Goal: Complete application form

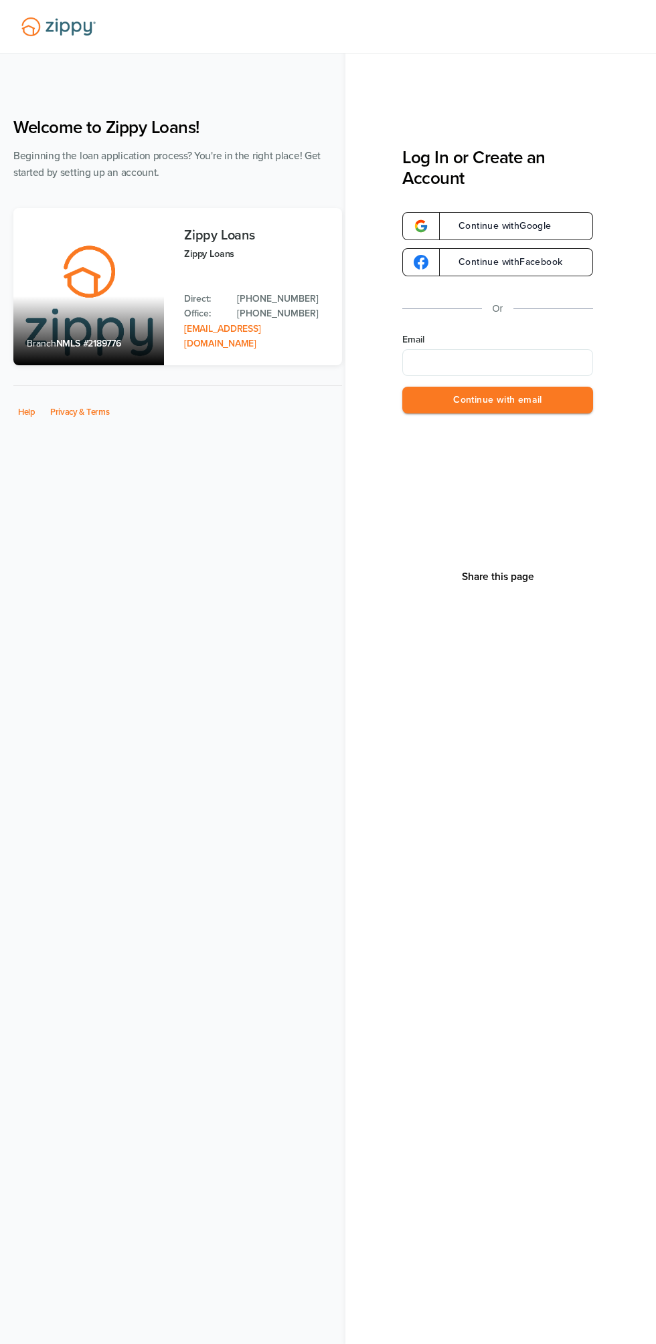
click at [439, 337] on label "Email" at bounding box center [497, 339] width 191 height 13
click at [439, 349] on input "Email" at bounding box center [497, 362] width 191 height 27
type input "**********"
click at [438, 403] on button "Continue with email" at bounding box center [497, 400] width 191 height 27
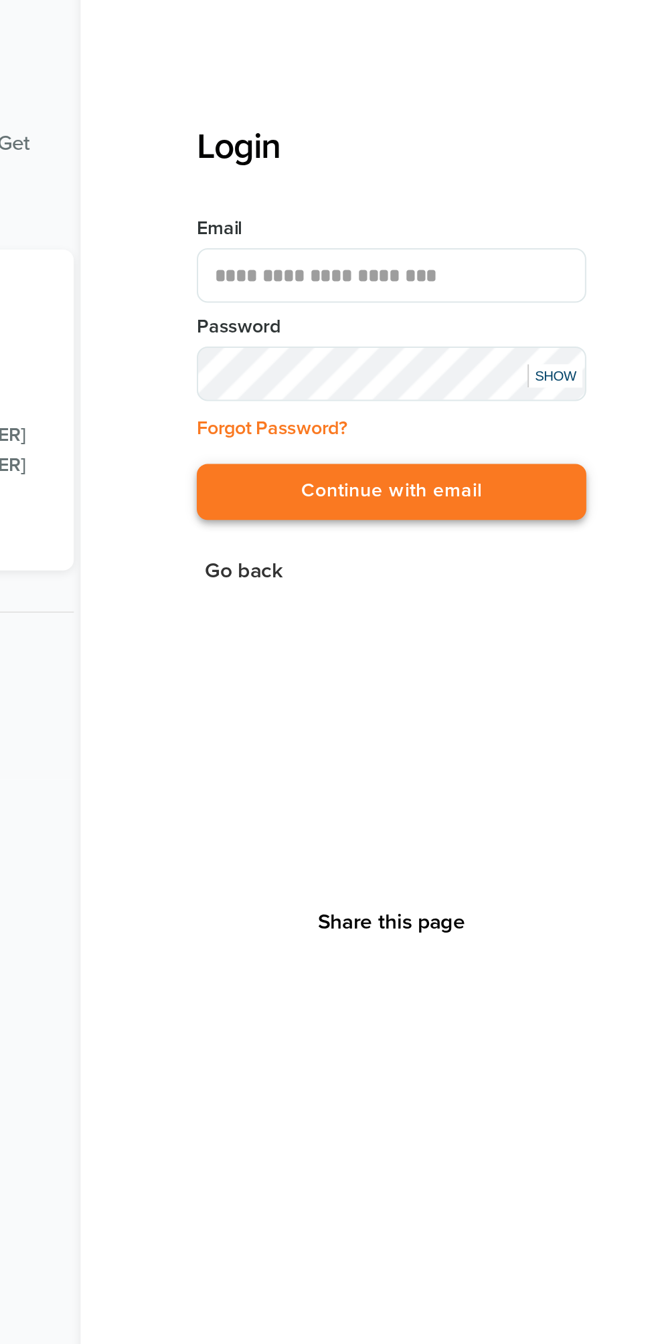
click at [432, 326] on button "Continue with email" at bounding box center [497, 326] width 191 height 27
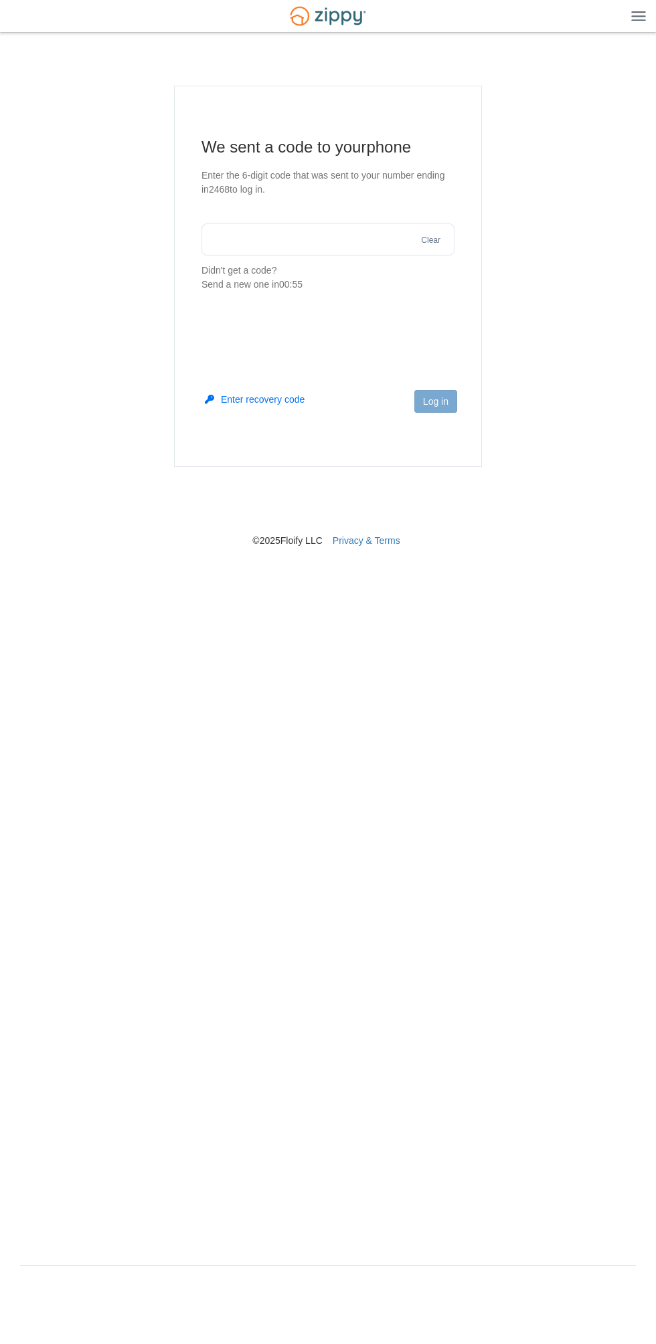
click at [232, 236] on input "text" at bounding box center [327, 239] width 253 height 32
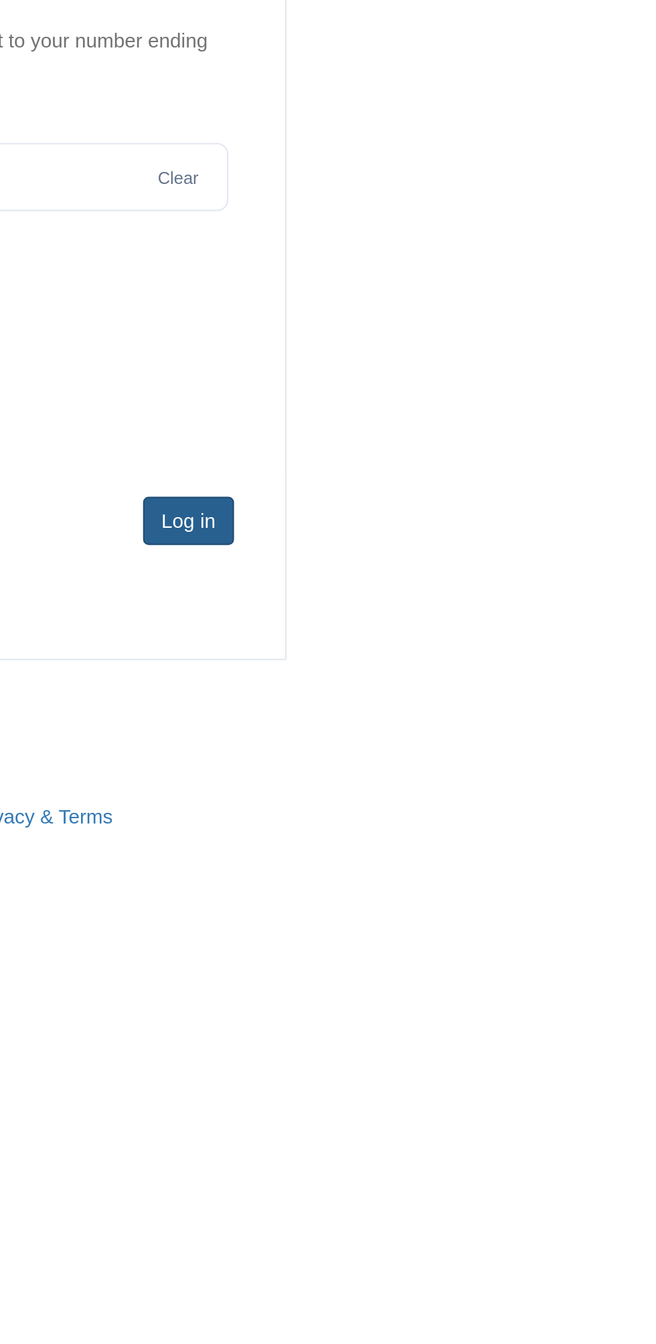
type input "******"
click at [422, 393] on button "Log in" at bounding box center [435, 401] width 43 height 23
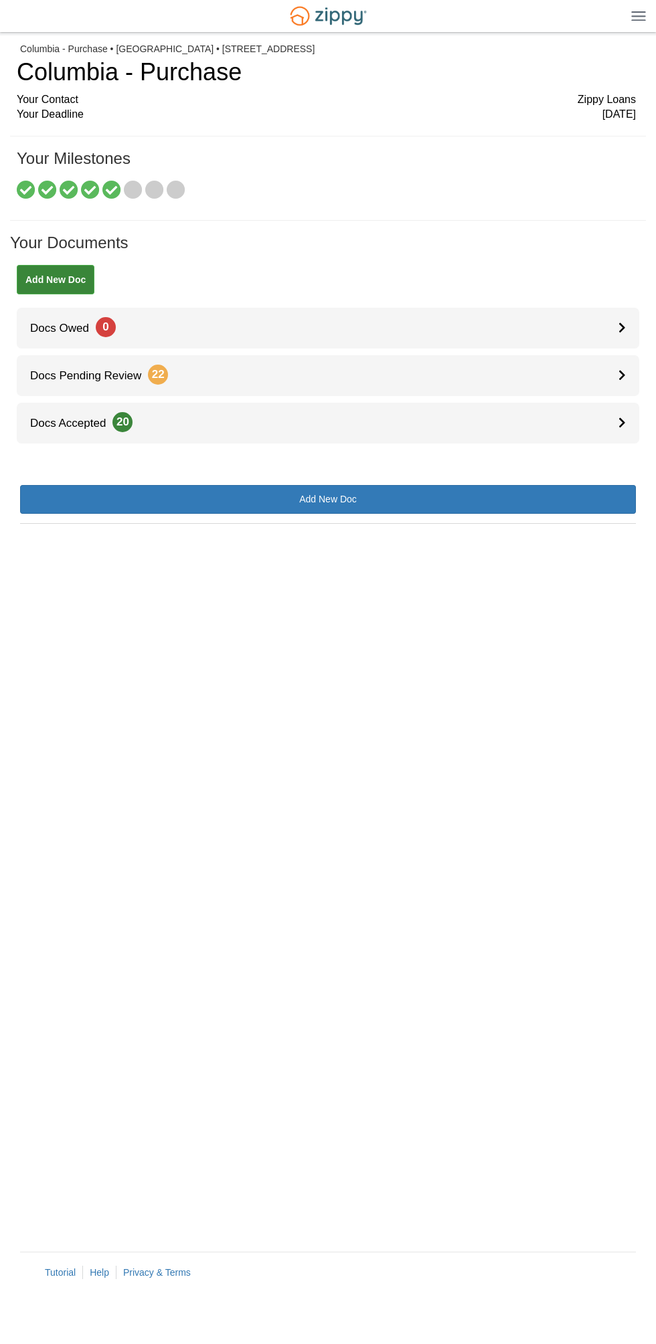
click at [89, 189] on icon at bounding box center [90, 190] width 19 height 19
click at [68, 198] on icon at bounding box center [69, 190] width 19 height 19
click at [131, 196] on icon at bounding box center [133, 190] width 19 height 19
click at [119, 198] on icon at bounding box center [111, 190] width 19 height 19
click at [116, 194] on icon at bounding box center [111, 190] width 19 height 19
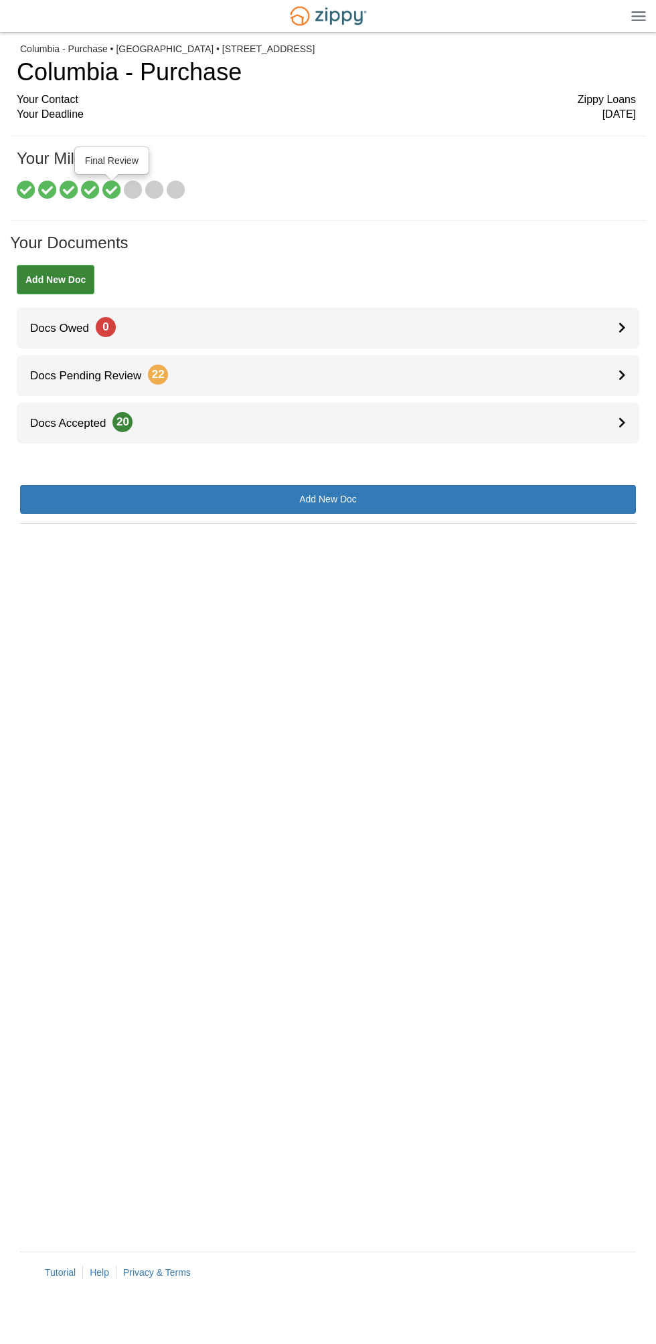
click at [126, 193] on icon at bounding box center [133, 190] width 19 height 19
click at [132, 181] on icon at bounding box center [133, 190] width 19 height 19
click at [153, 188] on icon at bounding box center [154, 190] width 19 height 19
click at [153, 192] on icon at bounding box center [154, 190] width 19 height 19
click at [174, 197] on icon at bounding box center [176, 190] width 19 height 19
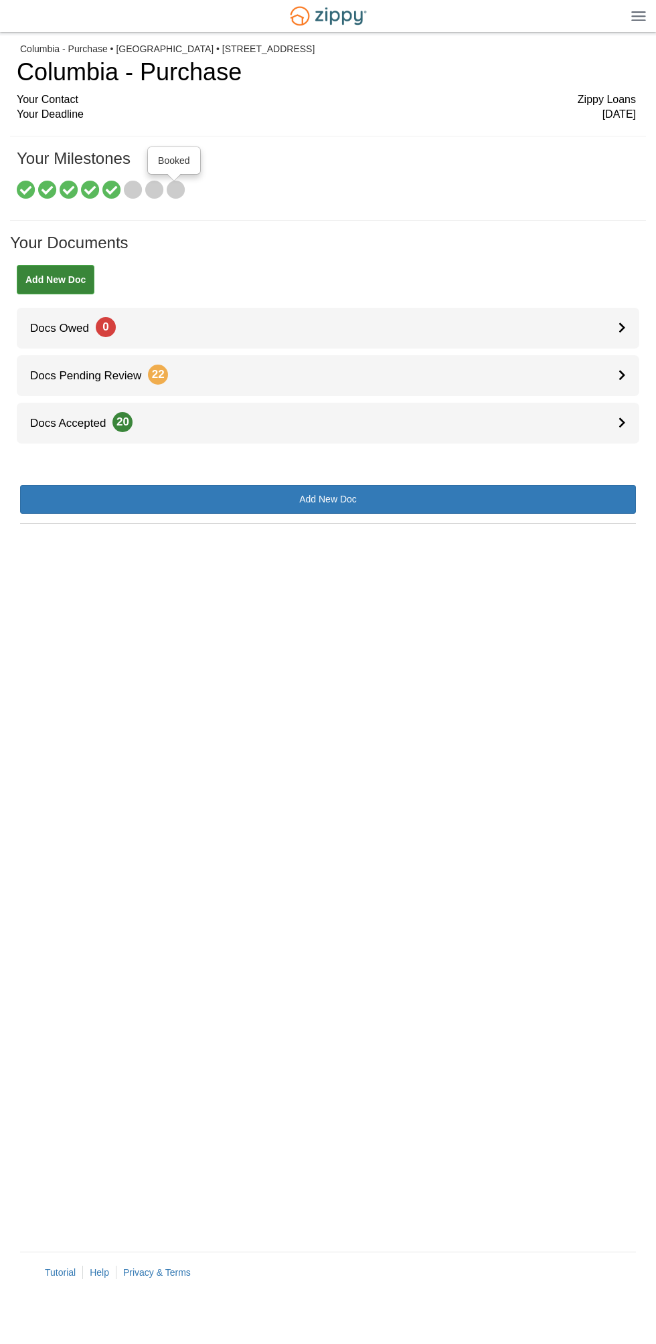
click at [145, 193] on icon at bounding box center [154, 190] width 19 height 19
